Goal: Task Accomplishment & Management: Manage account settings

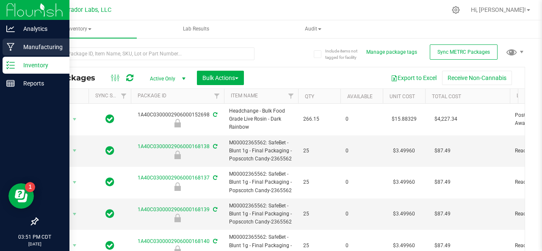
click at [16, 45] on p "Manufacturing" at bounding box center [40, 47] width 51 height 10
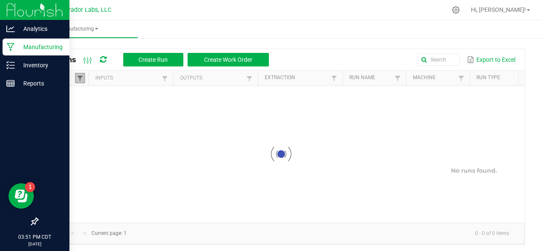
click at [79, 76] on span at bounding box center [80, 78] width 7 height 7
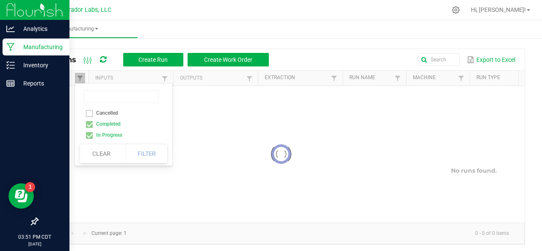
click at [88, 123] on div at bounding box center [281, 154] width 487 height 137
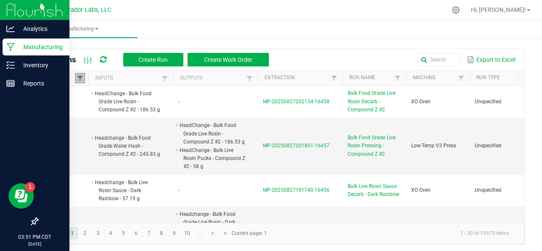
click at [80, 79] on span at bounding box center [80, 78] width 7 height 7
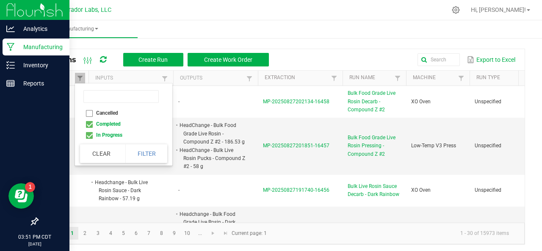
click at [89, 124] on li "Completed" at bounding box center [121, 124] width 82 height 11
checkbox input "false"
click at [142, 154] on button "Filter" at bounding box center [146, 153] width 42 height 19
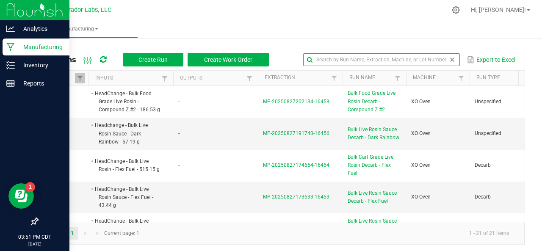
click at [426, 60] on input "text" at bounding box center [381, 59] width 157 height 13
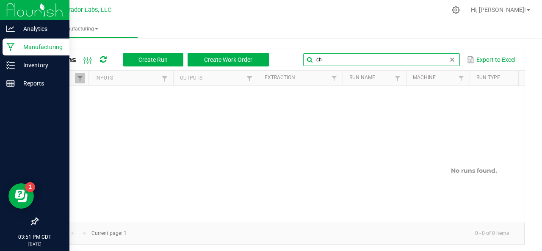
type input "c"
type input "f"
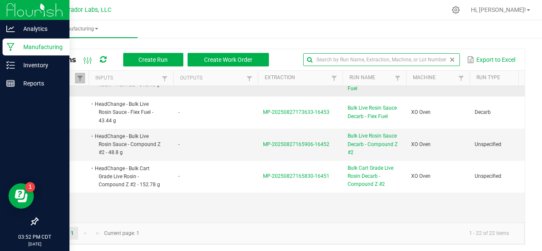
scroll to position [117, 0]
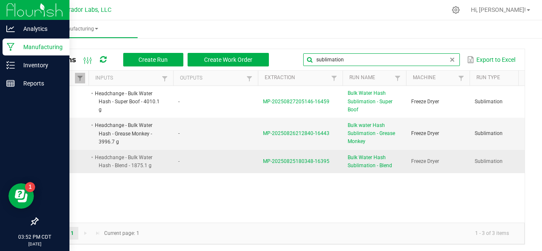
type input "sublimation"
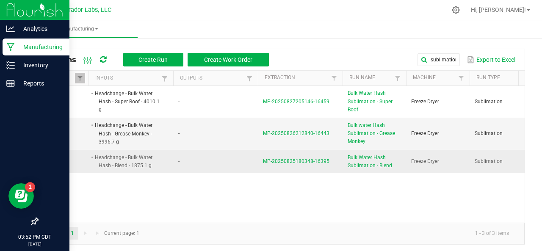
click at [287, 160] on span "MP-20250825180348-16395" at bounding box center [296, 161] width 66 height 6
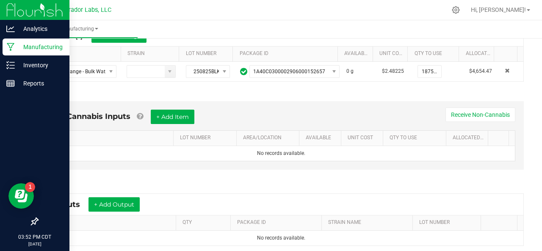
scroll to position [174, 0]
click at [117, 200] on button "+ Add Output" at bounding box center [113, 204] width 51 height 14
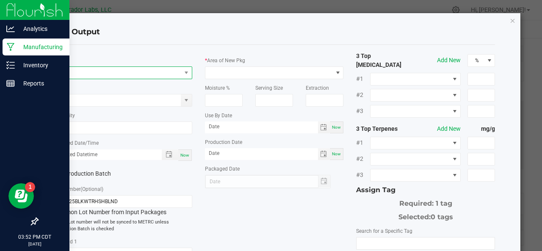
click at [96, 69] on span "NO DATA FOUND" at bounding box center [117, 73] width 127 height 12
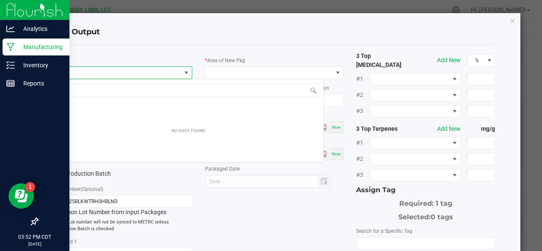
scroll to position [12, 137]
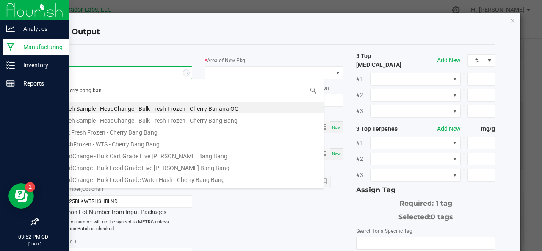
type input "cherry bang bang"
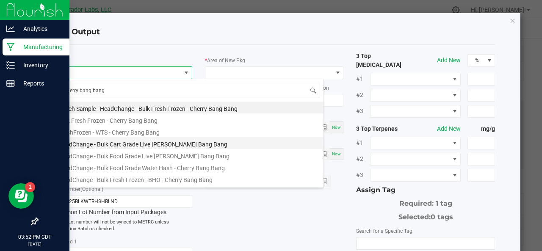
scroll to position [69, 0]
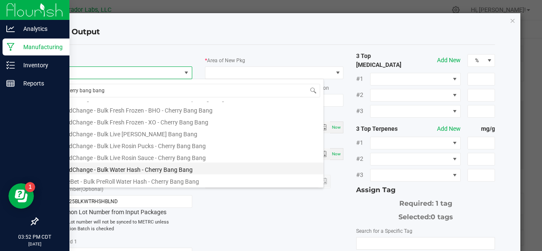
click at [144, 169] on li "HeadChange - Bulk Water Hash - Cherry Bang Bang" at bounding box center [188, 169] width 270 height 12
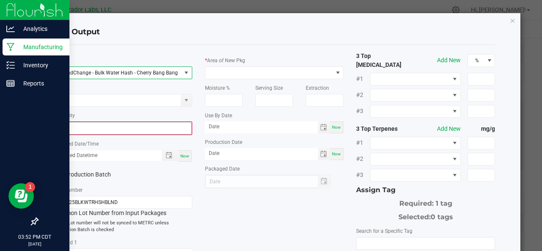
click at [95, 130] on input "0" at bounding box center [122, 128] width 137 height 12
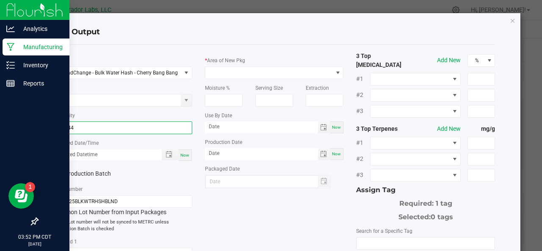
type input "394.4400 g"
click at [185, 154] on span "Now" at bounding box center [184, 155] width 9 height 5
type input "[DATE] 3:52 PM"
type input "[DATE]"
click at [96, 172] on label "Production Batch" at bounding box center [84, 173] width 63 height 9
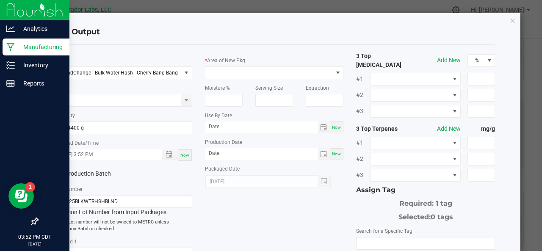
click at [0, 0] on input "Production Batch" at bounding box center [0, 0] width 0 height 0
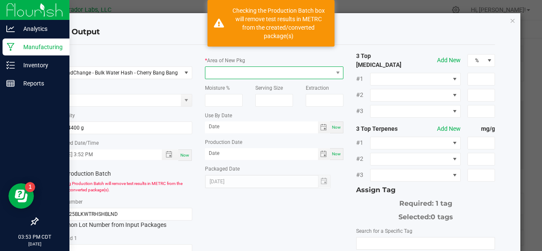
click at [235, 74] on span at bounding box center [268, 73] width 127 height 12
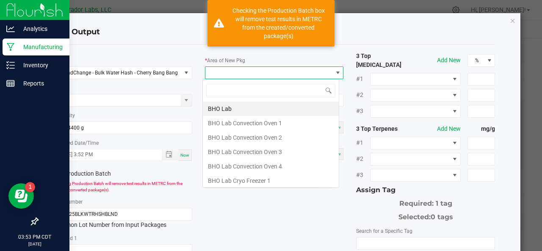
type input "o"
type input "xo"
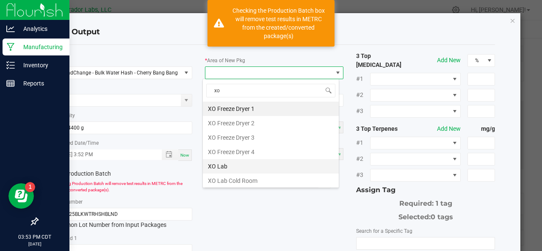
click at [223, 159] on li "XO Lab" at bounding box center [271, 166] width 136 height 14
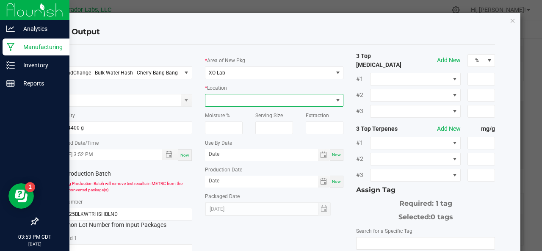
click at [226, 102] on span at bounding box center [268, 100] width 127 height 12
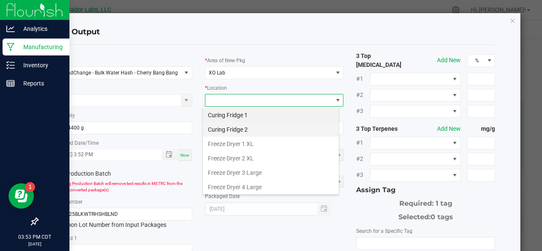
scroll to position [99, 0]
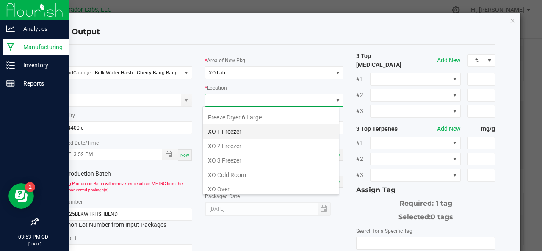
click at [229, 127] on li "XO 1 Freezer" at bounding box center [271, 131] width 136 height 14
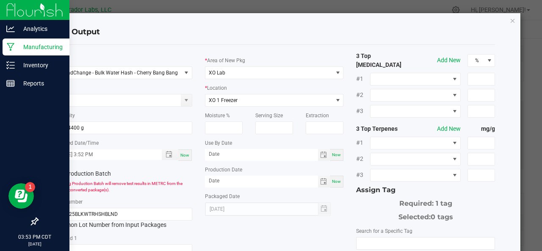
click at [332, 155] on span "Now" at bounding box center [336, 154] width 9 height 5
click at [262, 154] on input "[DATE]" at bounding box center [261, 154] width 113 height 11
type input "[DATE]"
click at [333, 185] on div "Now" at bounding box center [337, 182] width 14 height 12
type input "[DATE]"
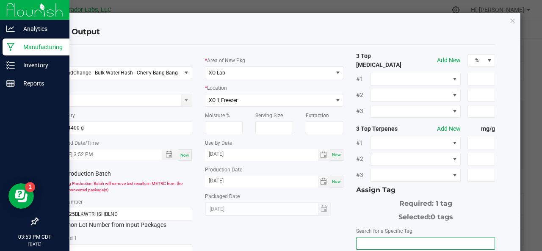
click at [367, 237] on input "NO DATA FOUND" at bounding box center [425, 243] width 138 height 12
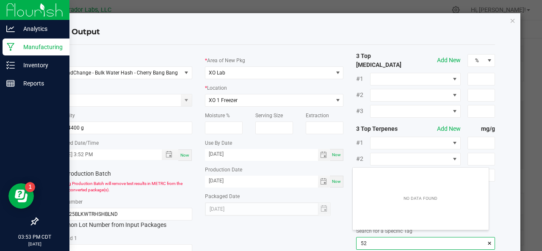
scroll to position [12, 136]
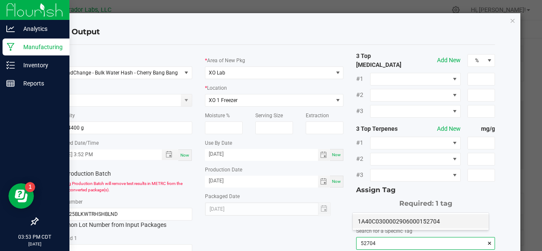
click at [369, 221] on li "1A40C0300002906000152704" at bounding box center [421, 221] width 136 height 14
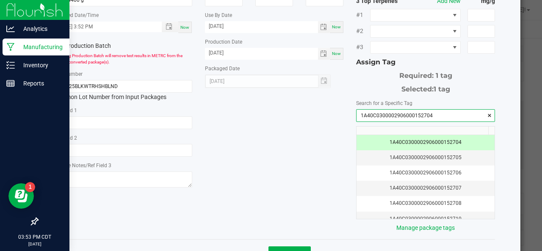
scroll to position [150, 0]
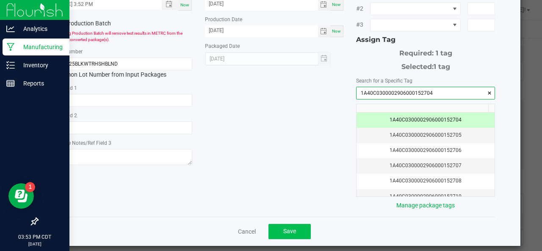
type input "1A40C0300002906000152704"
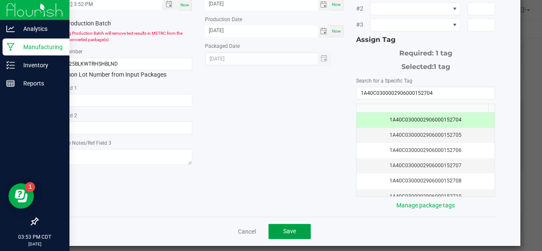
click at [296, 230] on button "Save" at bounding box center [289, 231] width 42 height 15
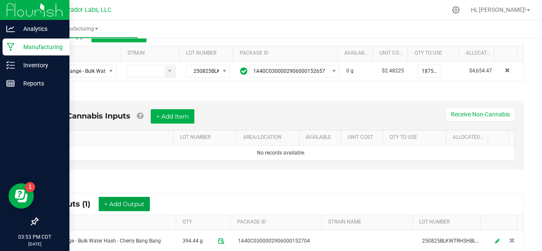
click at [119, 204] on button "+ Add Output" at bounding box center [124, 204] width 51 height 14
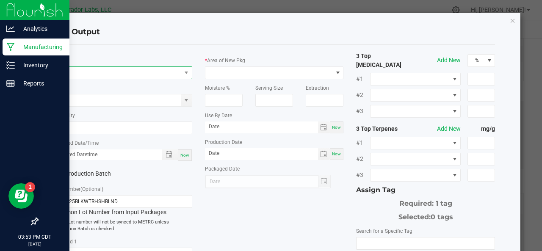
click at [91, 75] on span "NO DATA FOUND" at bounding box center [117, 73] width 127 height 12
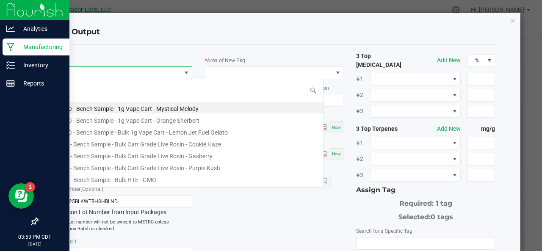
scroll to position [12, 137]
type input "cherry bang bang"
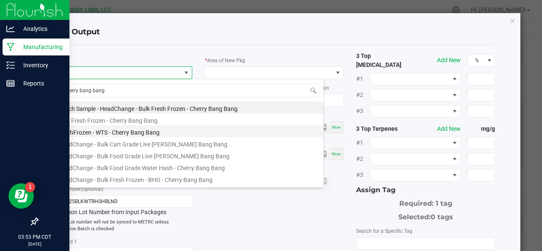
scroll to position [69, 0]
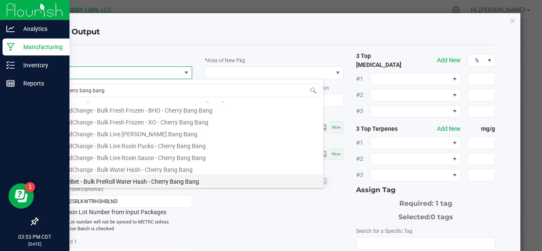
click at [111, 180] on li "SafeBet - Bulk PreRoll Water Hash - Cherry Bang Bang" at bounding box center [188, 180] width 270 height 12
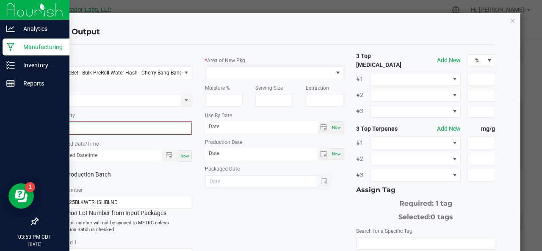
click at [90, 130] on input "0" at bounding box center [122, 128] width 137 height 12
type input "86.8800 g"
click at [182, 153] on span "Now" at bounding box center [184, 155] width 9 height 5
type input "[DATE] 3:53 PM"
type input "[DATE]"
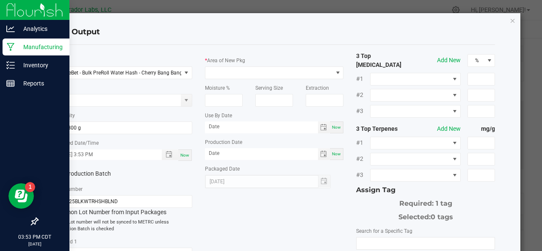
click at [78, 171] on label "Production Batch" at bounding box center [84, 173] width 63 height 9
click at [0, 0] on input "Production Batch" at bounding box center [0, 0] width 0 height 0
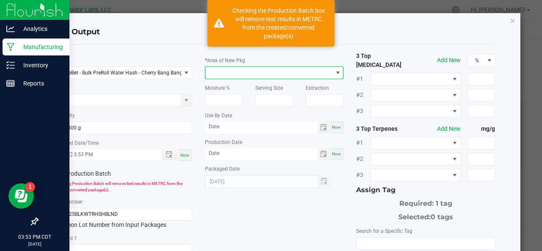
click at [235, 73] on span at bounding box center [268, 73] width 127 height 12
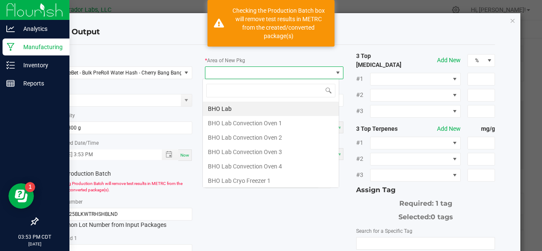
scroll to position [12, 137]
type input "xo"
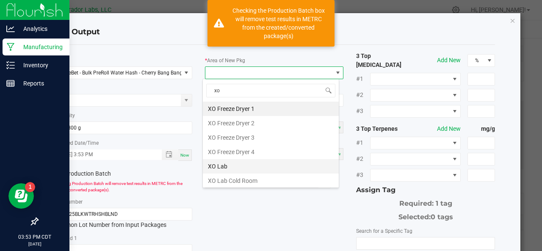
click at [219, 165] on li "XO Lab" at bounding box center [271, 166] width 136 height 14
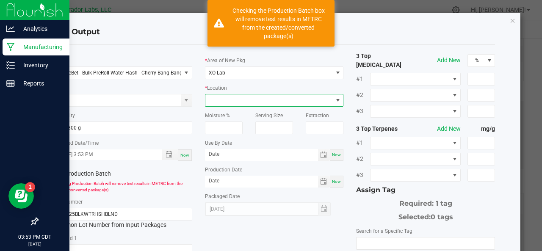
click at [240, 105] on span at bounding box center [268, 100] width 127 height 12
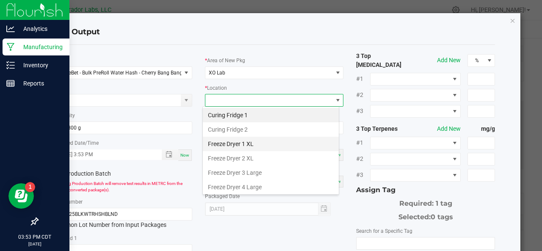
scroll to position [99, 0]
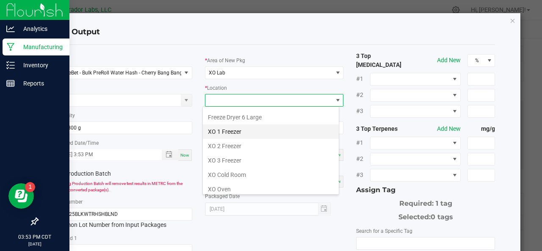
click at [221, 129] on li "XO 1 Freezer" at bounding box center [271, 131] width 136 height 14
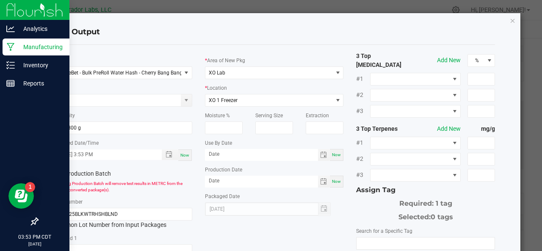
click at [334, 155] on span "Now" at bounding box center [336, 154] width 9 height 5
click at [240, 154] on input "[DATE]" at bounding box center [261, 154] width 113 height 11
type input "[DATE]"
click at [336, 186] on div "Now" at bounding box center [337, 182] width 14 height 12
type input "[DATE]"
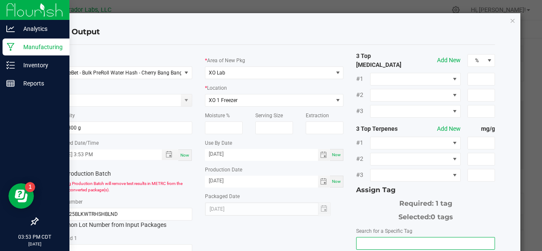
click at [374, 240] on input "NO DATA FOUND" at bounding box center [425, 243] width 138 height 12
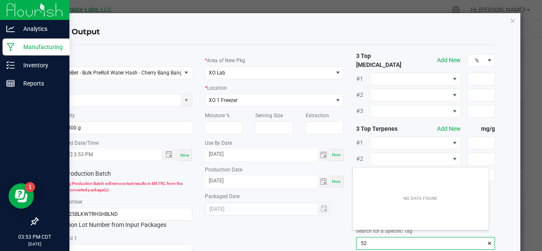
scroll to position [12, 136]
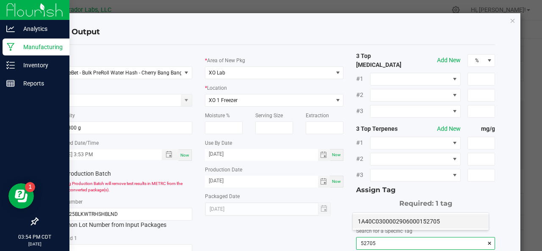
click at [371, 223] on li "1A40C0300002906000152705" at bounding box center [421, 221] width 136 height 14
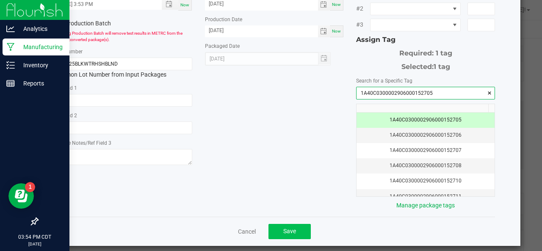
type input "1A40C0300002906000152705"
click at [289, 228] on span "Save" at bounding box center [289, 231] width 13 height 7
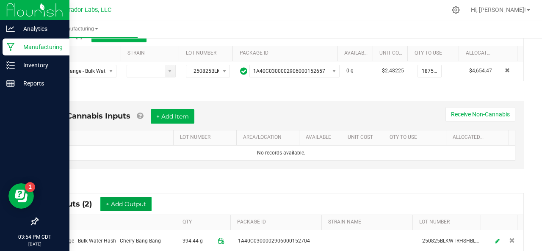
scroll to position [222, 0]
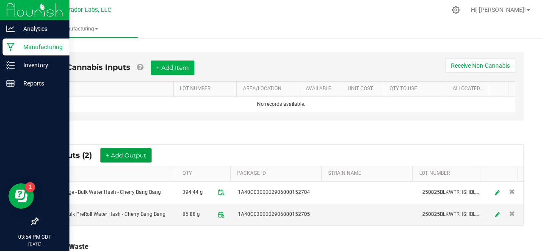
click at [121, 153] on button "+ Add Output" at bounding box center [125, 155] width 51 height 14
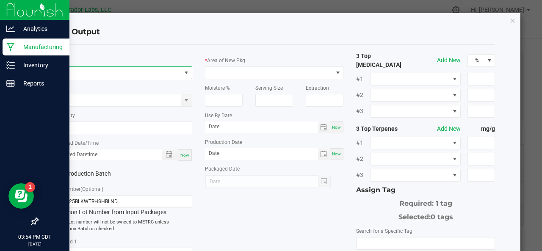
click at [74, 69] on span "NO DATA FOUND" at bounding box center [117, 73] width 127 height 12
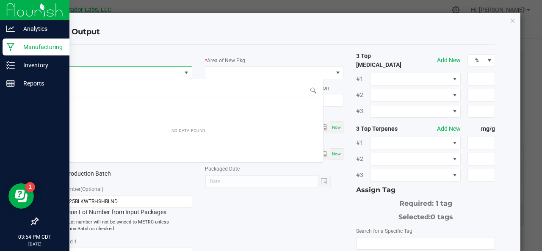
scroll to position [12, 137]
type input "h"
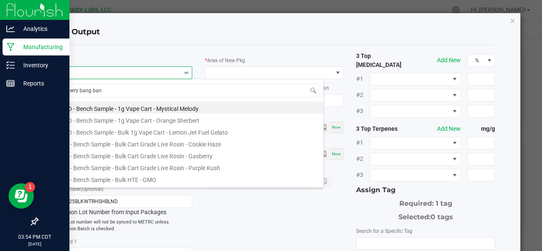
type input "cherry bang bang"
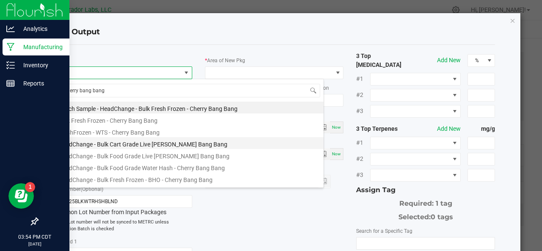
scroll to position [69, 0]
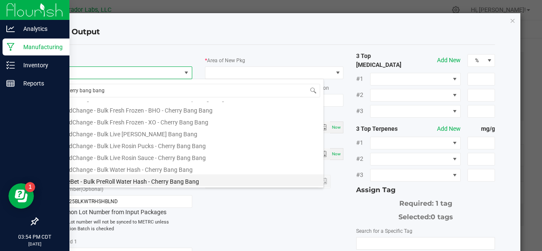
click at [109, 179] on li "SafeBet - Bulk PreRoll Water Hash - Cherry Bang Bang" at bounding box center [188, 180] width 270 height 12
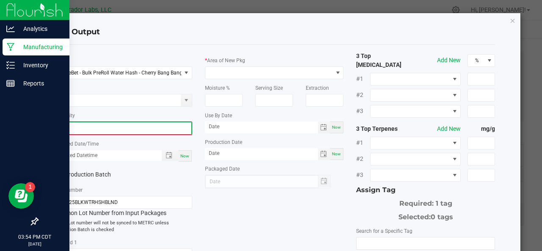
click at [88, 124] on input "0" at bounding box center [122, 128] width 137 height 12
type input "102.7500 g"
click at [183, 155] on span "Now" at bounding box center [184, 155] width 9 height 5
type input "[DATE] 3:54 PM"
type input "[DATE]"
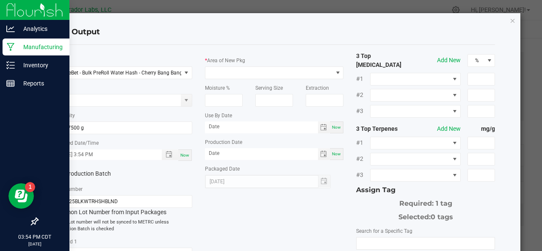
click at [96, 171] on label "Production Batch" at bounding box center [84, 173] width 63 height 9
click at [0, 0] on input "Production Batch" at bounding box center [0, 0] width 0 height 0
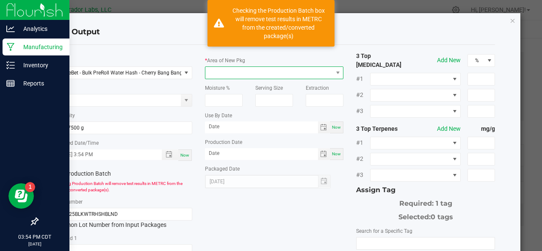
click at [251, 73] on span at bounding box center [268, 73] width 127 height 12
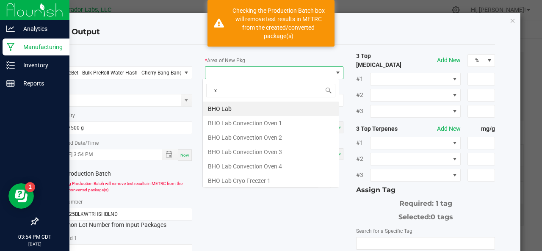
scroll to position [12, 137]
type input "xo"
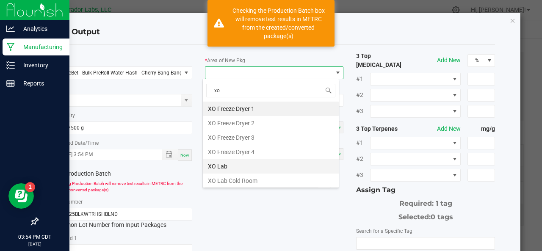
click at [229, 169] on li "XO Lab" at bounding box center [271, 166] width 136 height 14
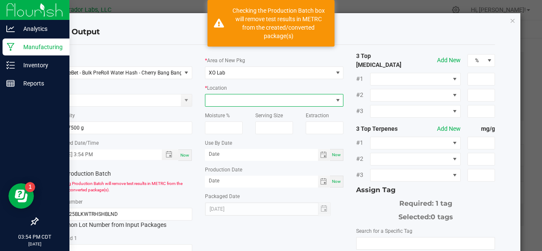
click at [239, 101] on span at bounding box center [268, 100] width 127 height 12
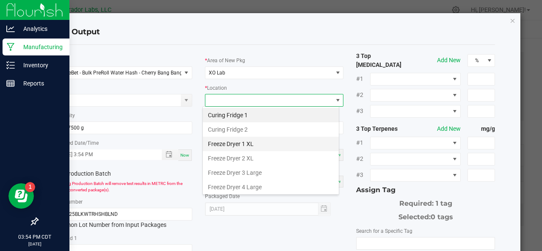
scroll to position [99, 0]
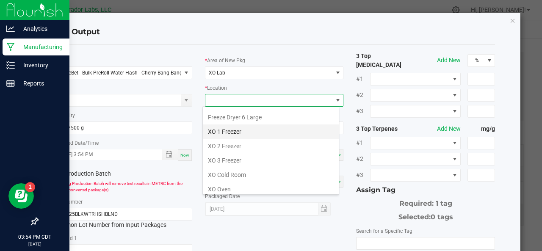
click at [222, 126] on li "XO 1 Freezer" at bounding box center [271, 131] width 136 height 14
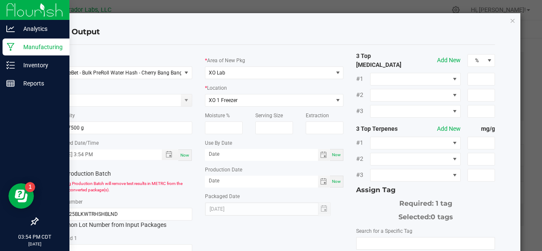
click at [334, 156] on span "Now" at bounding box center [336, 154] width 9 height 5
click at [274, 154] on input "[DATE]" at bounding box center [261, 154] width 113 height 11
type input "[DATE]"
click at [333, 184] on div "Now" at bounding box center [337, 182] width 14 height 12
type input "[DATE]"
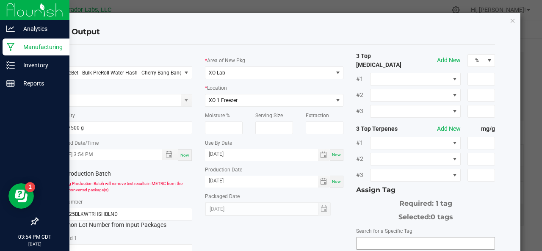
drag, startPoint x: 362, startPoint y: 228, endPoint x: 363, endPoint y: 233, distance: 4.8
click at [363, 237] on input "NO DATA FOUND" at bounding box center [425, 243] width 138 height 12
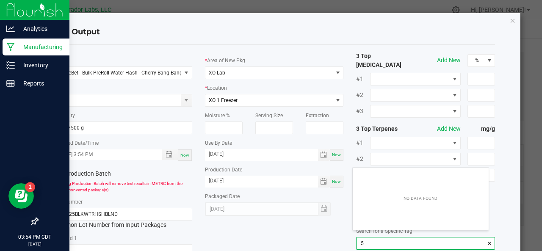
scroll to position [12, 136]
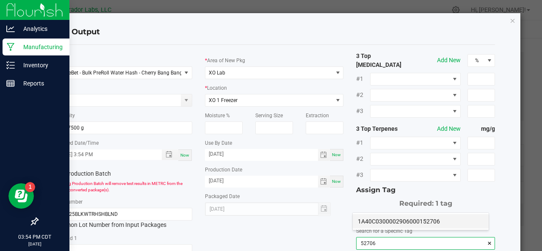
click at [367, 220] on li "1A40C0300002906000152706" at bounding box center [421, 221] width 136 height 14
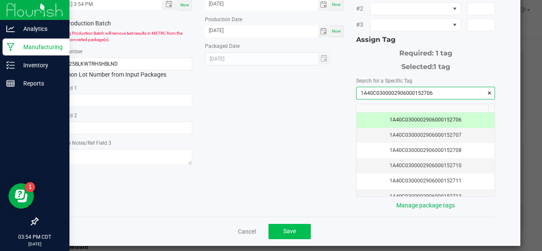
type input "1A40C0300002906000152706"
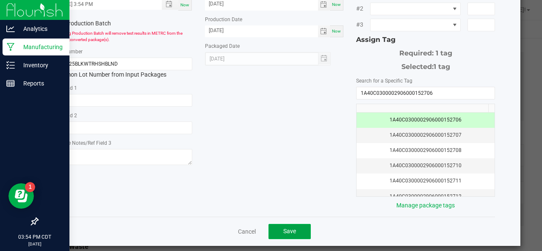
click at [286, 228] on button "Save" at bounding box center [289, 231] width 42 height 15
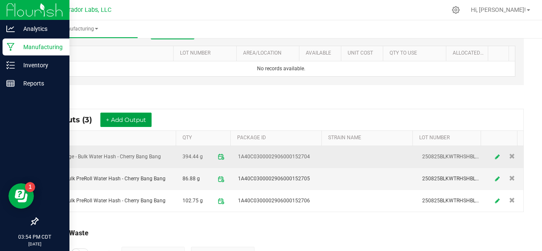
scroll to position [262, 0]
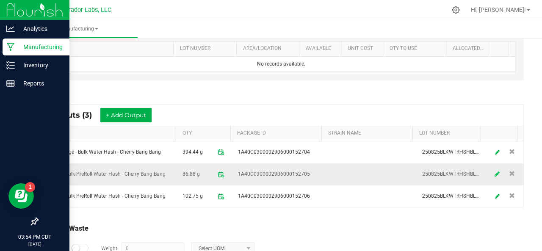
click at [494, 171] on icon at bounding box center [496, 174] width 5 height 6
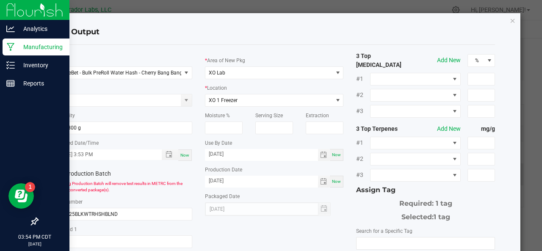
scroll to position [176, 0]
click at [97, 77] on span "SafeBet - Bulk PreRoll Water Hash - Cherry Bang Bang" at bounding box center [117, 73] width 127 height 12
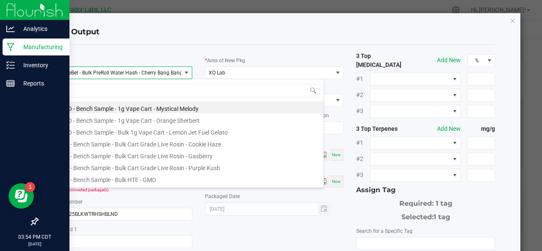
scroll to position [12, 137]
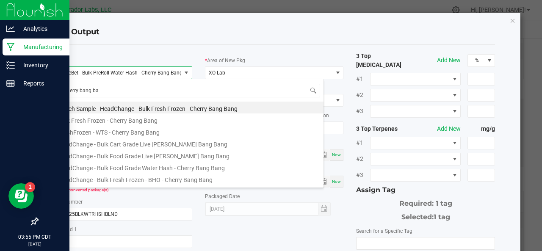
type input "cherry bang ban"
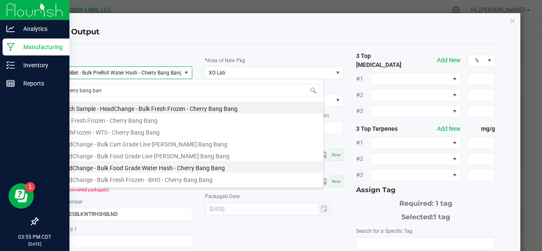
click at [114, 165] on li "HeadChange - Bulk Food Grade Water Hash - Cherry Bang Bang" at bounding box center [188, 167] width 270 height 12
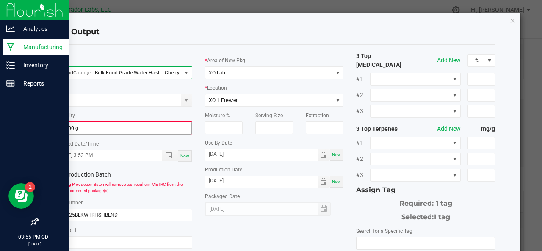
scroll to position [150, 0]
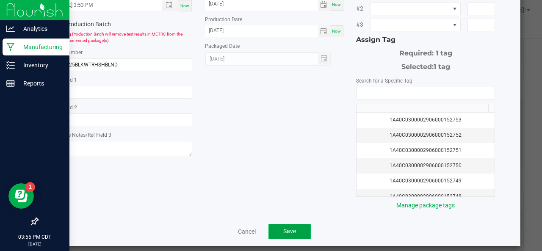
click at [283, 228] on span "Save" at bounding box center [289, 231] width 13 height 7
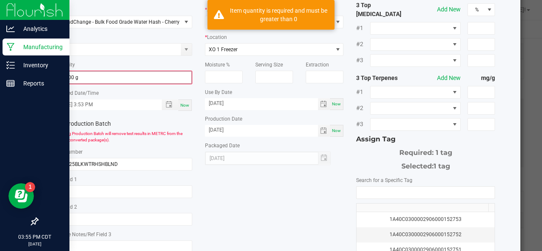
scroll to position [46, 0]
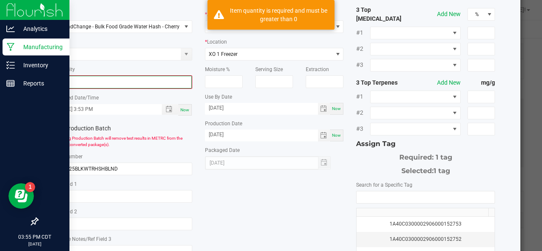
click at [95, 83] on input "0" at bounding box center [122, 82] width 137 height 12
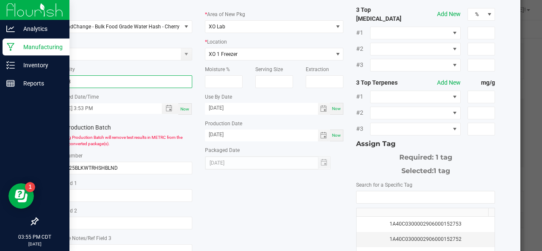
type input "86.8800 g"
click at [246, 213] on div "* Item HeadChange - Bulk Food Grade Water Hash - Cherry Bang Bang Strain * Quan…" at bounding box center [274, 160] width 455 height 309
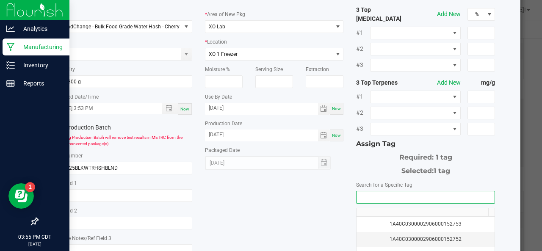
click at [370, 191] on input "NO DATA FOUND" at bounding box center [425, 197] width 138 height 12
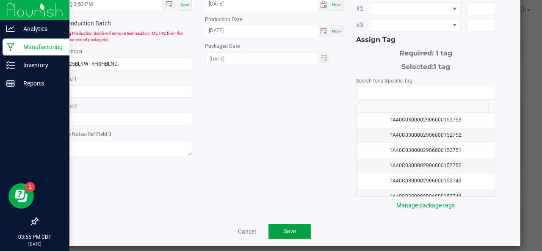
click at [279, 224] on button "Save" at bounding box center [289, 231] width 42 height 15
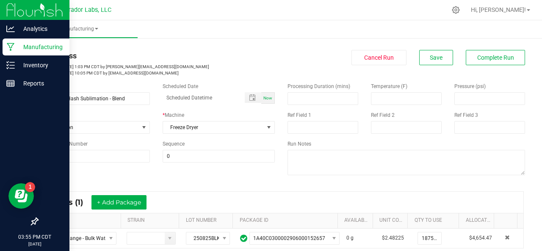
scroll to position [0, 0]
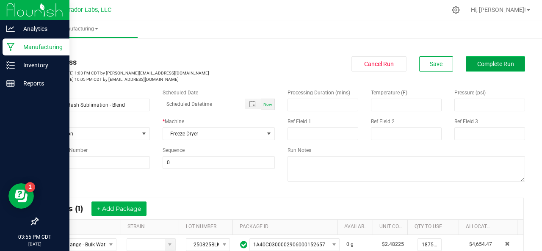
click at [491, 61] on span "Complete Run" at bounding box center [495, 64] width 37 height 7
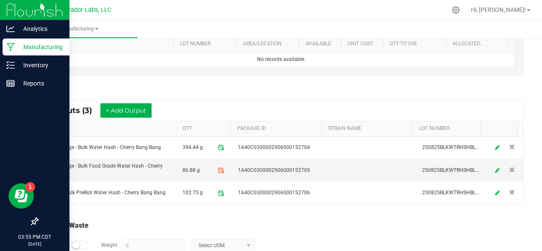
scroll to position [267, 0]
click at [491, 168] on link at bounding box center [497, 170] width 13 height 17
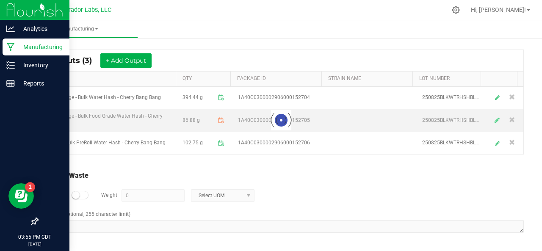
scroll to position [177, 0]
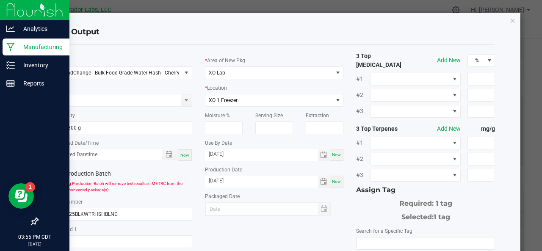
click at [180, 156] on span "Now" at bounding box center [184, 155] width 9 height 5
type input "[DATE] 3:55 PM"
type input "[DATE]"
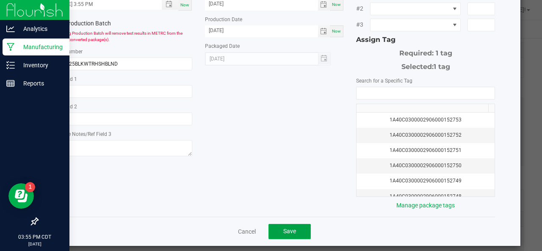
click at [281, 230] on button "Save" at bounding box center [289, 231] width 42 height 15
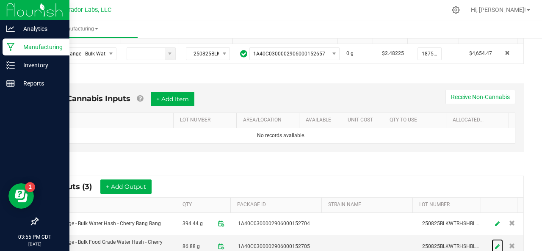
scroll to position [0, 0]
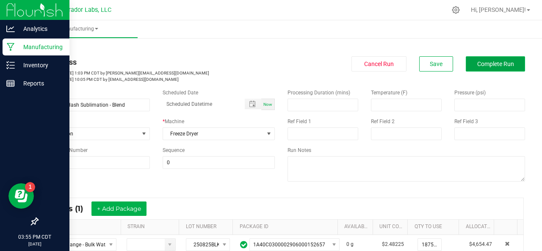
click at [485, 60] on button "Complete Run" at bounding box center [495, 63] width 59 height 15
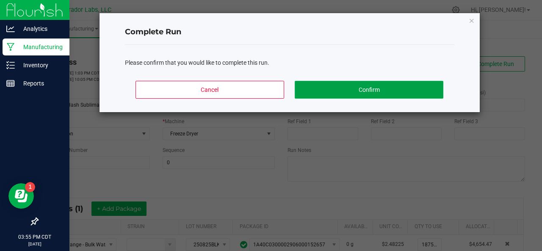
click at [352, 97] on button "Confirm" at bounding box center [369, 90] width 148 height 18
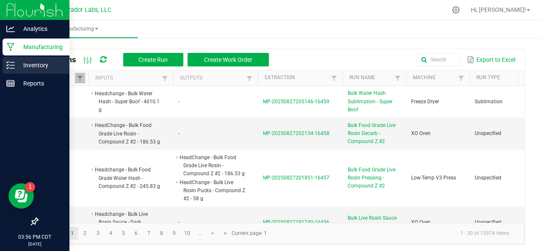
click at [11, 59] on div "Inventory" at bounding box center [36, 65] width 67 height 17
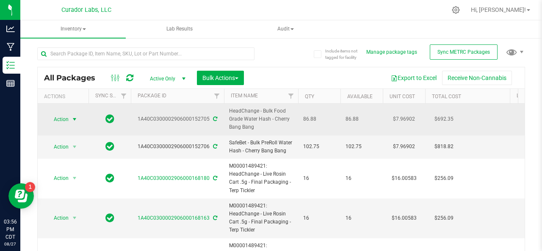
click at [63, 116] on span "Action" at bounding box center [57, 119] width 23 height 12
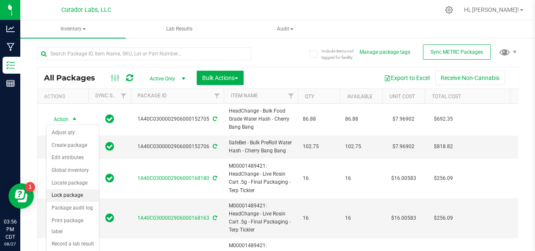
click at [68, 195] on li "Lock package" at bounding box center [73, 195] width 52 height 13
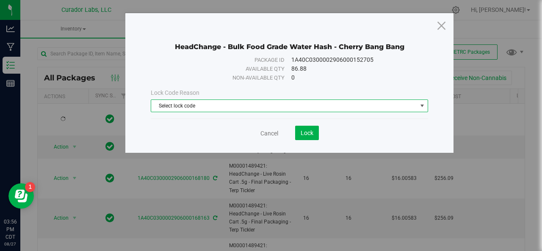
click at [220, 101] on span "Select lock code" at bounding box center [284, 106] width 266 height 12
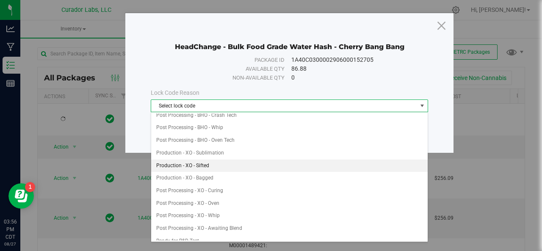
scroll to position [157, 0]
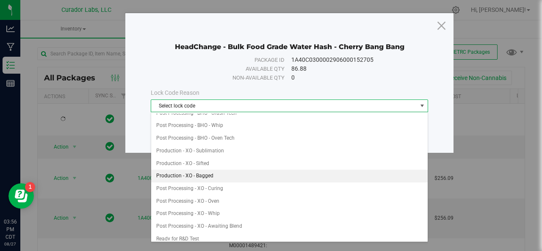
click at [189, 171] on li "Production - XO - Bagged" at bounding box center [289, 176] width 277 height 13
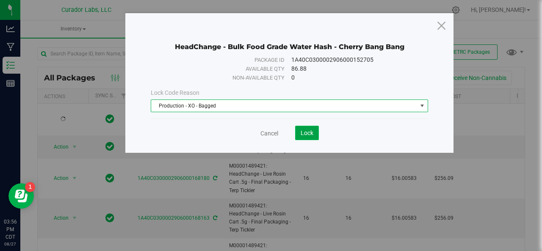
click at [306, 131] on span "Lock" at bounding box center [306, 133] width 13 height 7
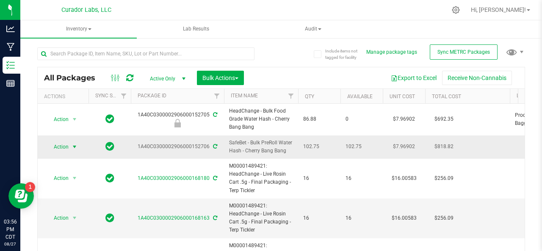
click at [59, 146] on span "Action" at bounding box center [57, 147] width 23 height 12
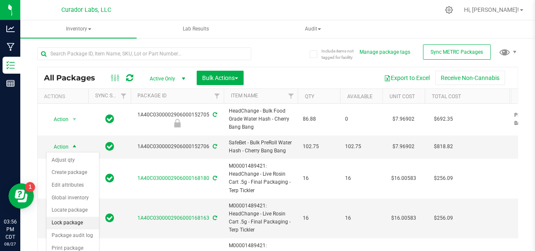
click at [69, 218] on li "Lock package" at bounding box center [73, 223] width 52 height 13
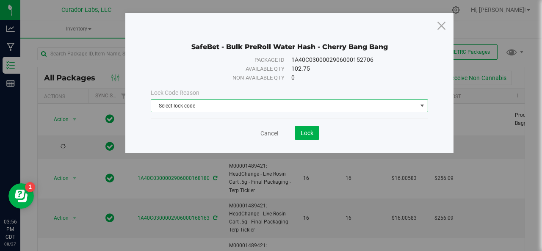
click at [215, 102] on span "Select lock code" at bounding box center [284, 106] width 266 height 12
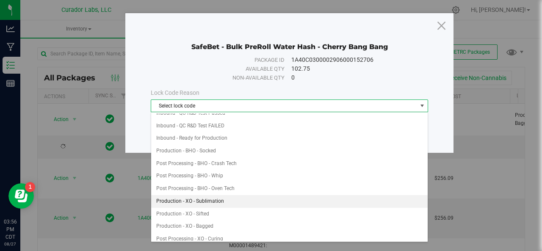
scroll to position [124, 0]
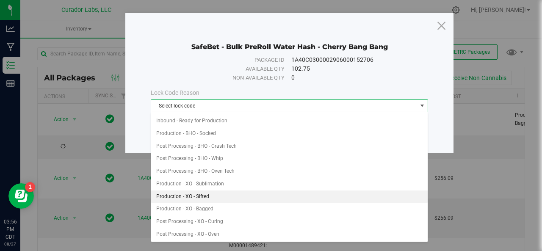
click at [204, 192] on li "Production - XO - Sifted" at bounding box center [289, 196] width 277 height 13
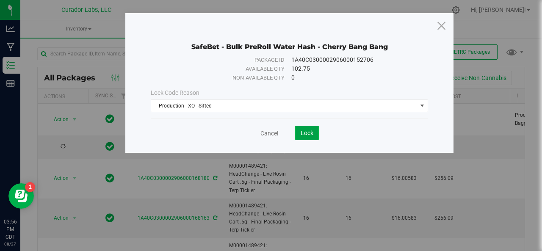
click at [311, 126] on button "Lock" at bounding box center [307, 133] width 24 height 14
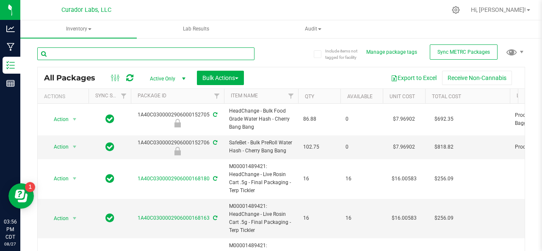
click at [104, 51] on input "text" at bounding box center [145, 53] width 217 height 13
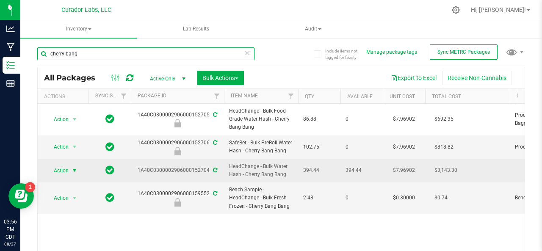
type input "cherry bang"
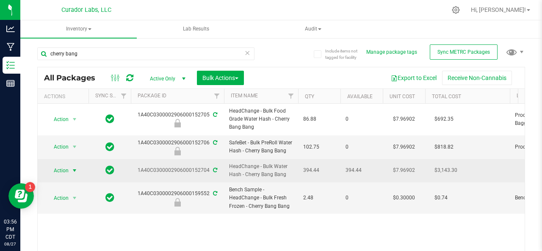
click at [56, 171] on span "Action" at bounding box center [57, 171] width 23 height 12
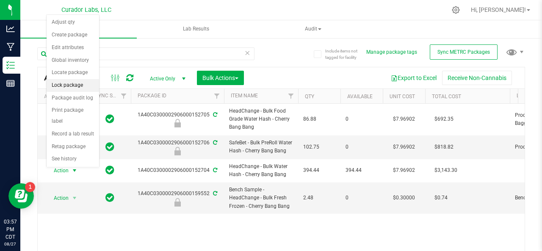
click at [61, 82] on li "Lock package" at bounding box center [73, 85] width 52 height 13
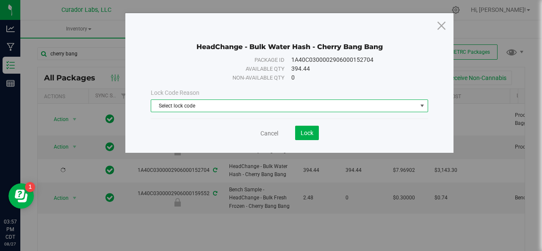
click at [205, 107] on span "Select lock code" at bounding box center [284, 106] width 266 height 12
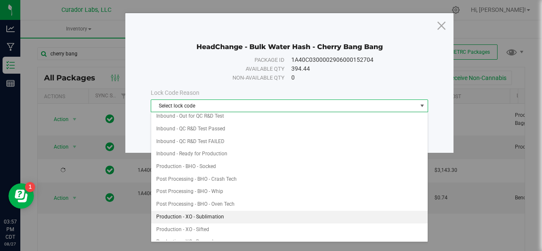
scroll to position [113, 0]
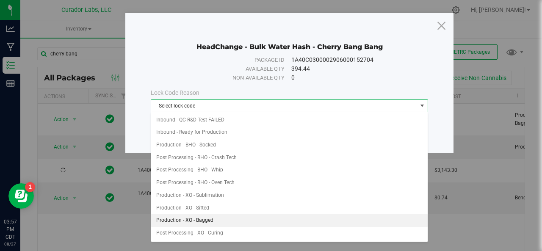
click at [217, 216] on li "Production - XO - Bagged" at bounding box center [289, 220] width 277 height 13
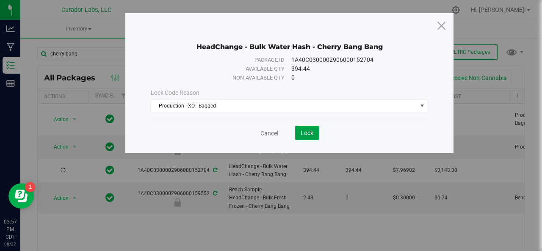
click at [309, 132] on span "Lock" at bounding box center [306, 133] width 13 height 7
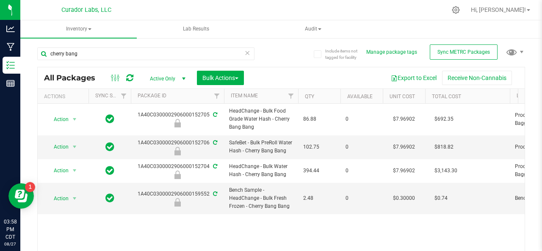
click at [309, 132] on td "86.88" at bounding box center [319, 120] width 42 height 32
